Goal: Task Accomplishment & Management: Complete application form

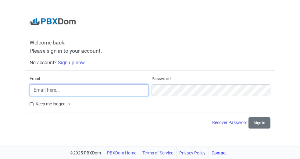
click at [78, 94] on input "Email" at bounding box center [89, 91] width 119 height 12
click at [68, 89] on input "Email" at bounding box center [89, 91] width 119 height 12
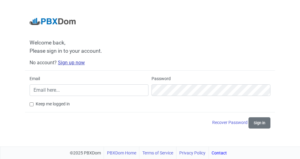
click at [73, 62] on link "Sign up now" at bounding box center [71, 63] width 27 height 6
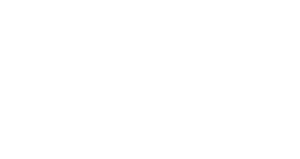
click at [42, 28] on div "Loading..." at bounding box center [150, 79] width 300 height 159
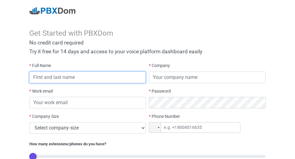
click at [47, 78] on input "text" at bounding box center [87, 78] width 117 height 12
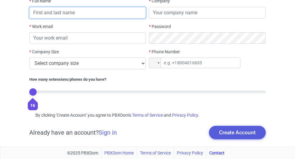
scroll to position [2, 0]
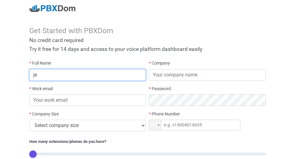
type input "j"
type input "s"
type input "k"
type input "[PERSON_NAME]"
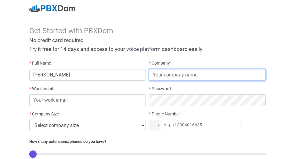
click at [174, 78] on input "text" at bounding box center [207, 75] width 117 height 12
type input "R"
type input "ROCA"
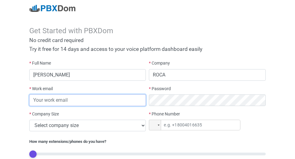
click at [47, 100] on input "email" at bounding box center [87, 101] width 117 height 12
type input "[EMAIL_ADDRESS][DOMAIN_NAME]"
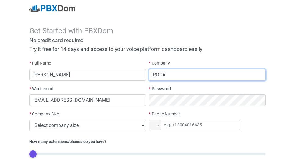
click at [258, 79] on input "ROCA" at bounding box center [207, 75] width 117 height 12
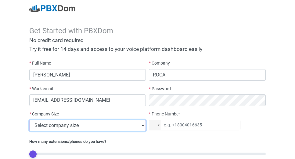
click at [141, 126] on select "Select company size 1 - 9 employees 10 - 49 employees 50 - 199 employees 200 - …" at bounding box center [87, 126] width 117 height 12
select select "4"
click option "200 - 499 employees" at bounding box center [0, 0] width 0 height 0
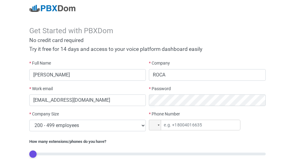
click at [209, 68] on div "* Company ROCA" at bounding box center [207, 70] width 117 height 20
click at [158, 125] on div at bounding box center [155, 125] width 12 height 10
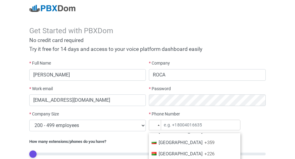
scroll to position [330, 0]
click at [153, 125] on div at bounding box center [154, 125] width 5 height 3
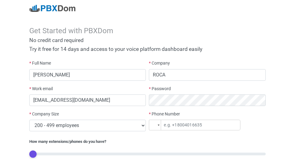
click at [160, 126] on div at bounding box center [155, 125] width 12 height 10
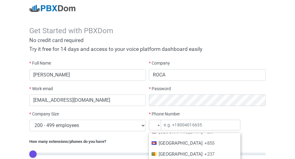
scroll to position [313, 0]
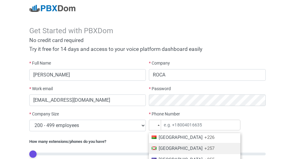
click at [205, 151] on span "+257" at bounding box center [210, 148] width 10 height 5
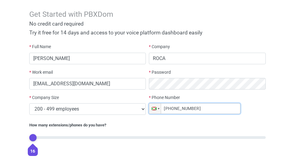
scroll to position [65, 0]
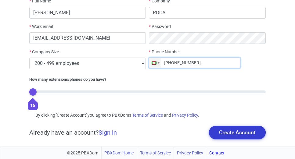
type input "[PHONE_NUMBER]"
click at [239, 134] on button "Create Account" at bounding box center [237, 132] width 57 height 13
click at [239, 133] on button "Create Account" at bounding box center [237, 132] width 57 height 13
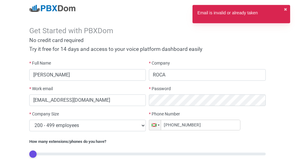
scroll to position [0, 0]
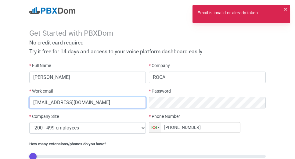
click at [92, 103] on input "[EMAIL_ADDRESS][DOMAIN_NAME]" at bounding box center [87, 103] width 117 height 12
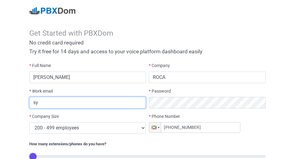
type input "s"
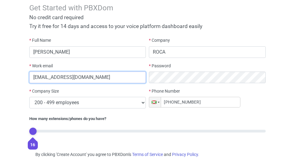
scroll to position [65, 0]
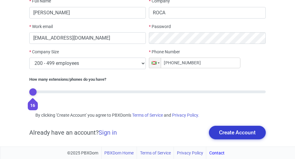
click at [226, 132] on button "Create Account" at bounding box center [237, 132] width 57 height 13
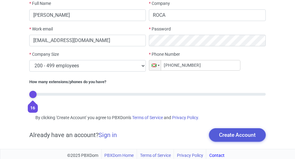
scroll to position [0, 0]
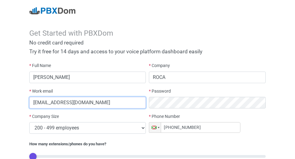
click at [104, 106] on input "[EMAIL_ADDRESS][DOMAIN_NAME]" at bounding box center [87, 103] width 117 height 12
type input "c"
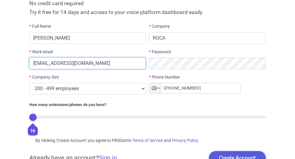
scroll to position [65, 0]
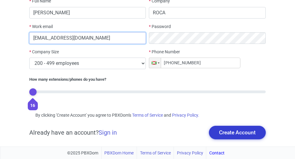
type input "[EMAIL_ADDRESS][DOMAIN_NAME]"
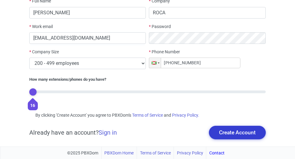
click at [230, 134] on button "Create Account" at bounding box center [237, 132] width 57 height 13
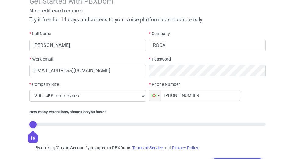
scroll to position [0, 0]
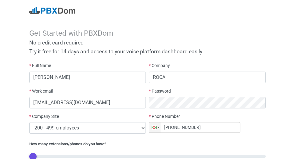
click at [48, 93] on label "* Work email" at bounding box center [41, 91] width 24 height 6
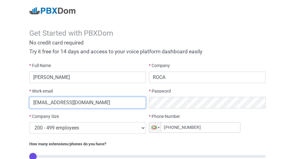
click at [94, 104] on input "[EMAIL_ADDRESS][DOMAIN_NAME]" at bounding box center [87, 103] width 117 height 12
drag, startPoint x: 104, startPoint y: 105, endPoint x: -1, endPoint y: 104, distance: 105.6
click at [29, 104] on input "[EMAIL_ADDRESS][DOMAIN_NAME]" at bounding box center [87, 103] width 117 height 12
click at [124, 103] on input "[EMAIL_ADDRESS][DOMAIN_NAME]" at bounding box center [87, 103] width 117 height 12
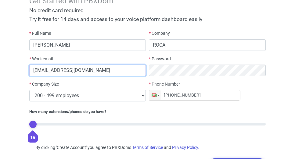
scroll to position [65, 0]
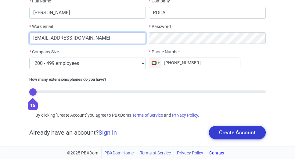
type input "[EMAIL_ADDRESS][DOMAIN_NAME]"
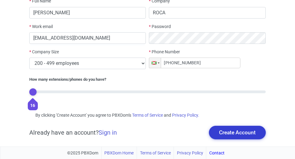
click at [237, 132] on button "Create Account" at bounding box center [237, 132] width 57 height 13
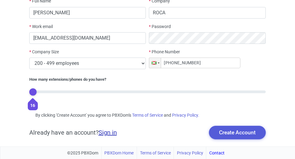
click at [110, 133] on link "Sign in" at bounding box center [108, 132] width 18 height 7
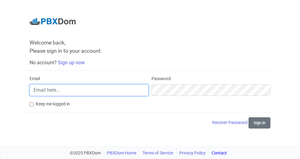
click at [50, 89] on input "Email" at bounding box center [89, 91] width 119 height 12
type input "[EMAIL_ADDRESS][DOMAIN_NAME]"
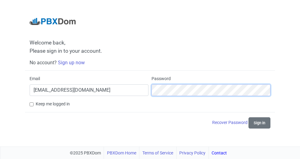
click at [249, 118] on button "Sign in" at bounding box center [260, 123] width 22 height 11
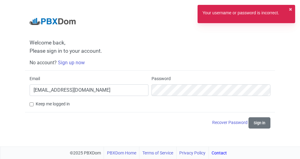
click at [240, 17] on div "Your username or password is incorrect." at bounding box center [241, 14] width 77 height 9
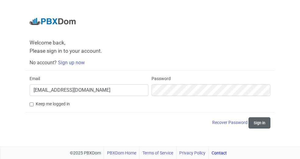
click at [262, 125] on button "Sign in" at bounding box center [260, 123] width 22 height 11
